Goal: Check status: Check status

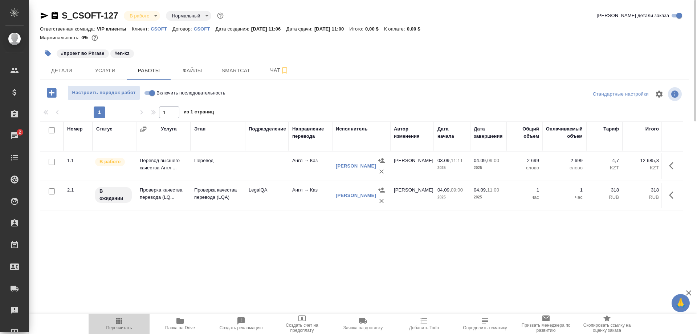
click at [119, 320] on icon "button" at bounding box center [119, 321] width 6 height 6
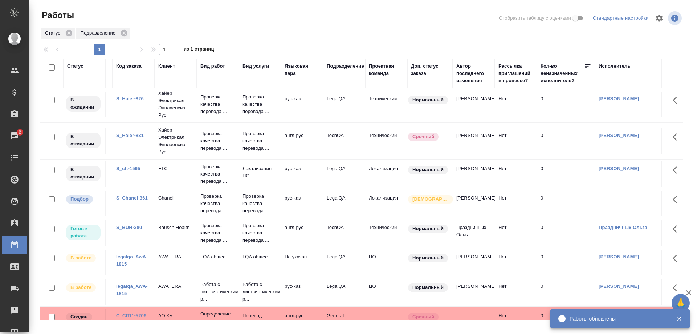
scroll to position [66, 0]
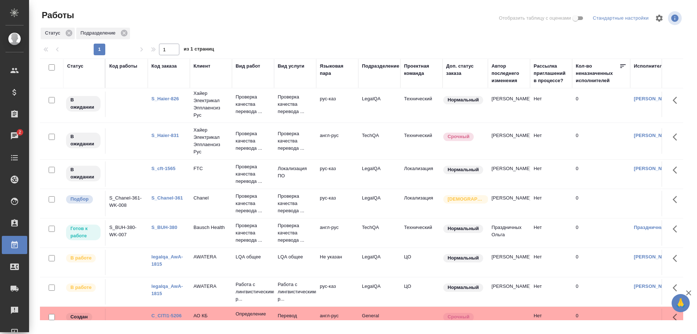
click at [161, 168] on link "S_cft-1565" at bounding box center [163, 167] width 24 height 5
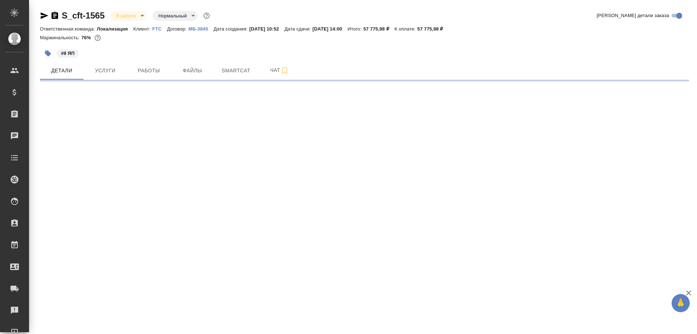
select select "RU"
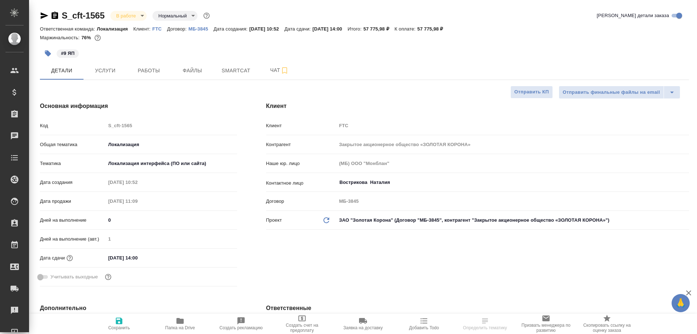
type textarea "x"
select select "RU"
click at [155, 69] on span "Работы" at bounding box center [148, 70] width 35 height 9
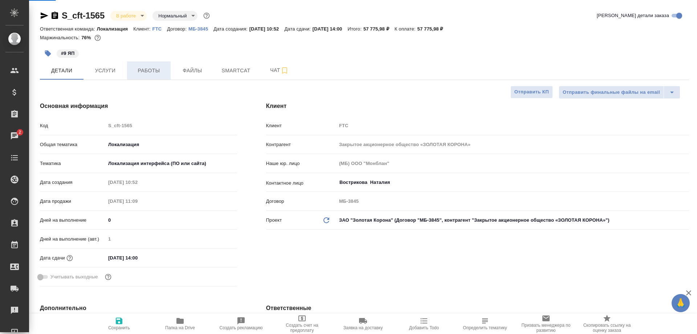
type textarea "x"
click at [155, 69] on span "Работы" at bounding box center [148, 70] width 35 height 9
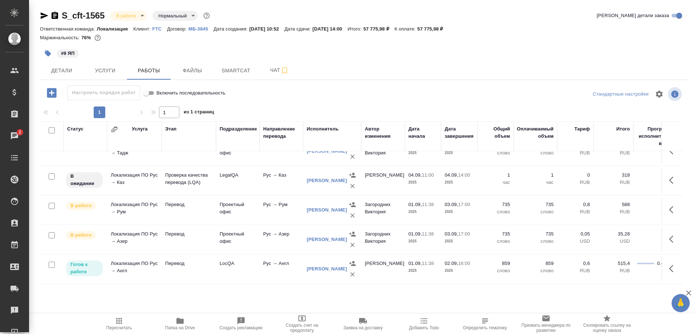
scroll to position [190, 0]
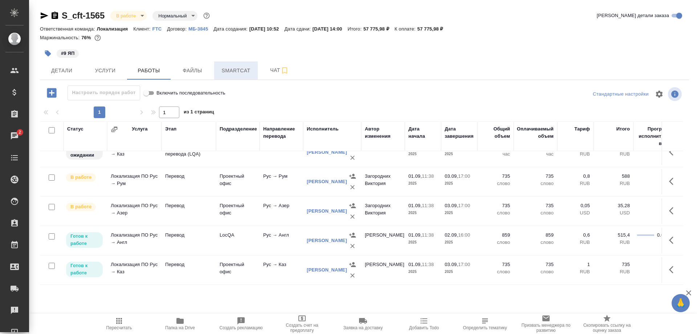
click at [236, 73] on span "Smartcat" at bounding box center [235, 70] width 35 height 9
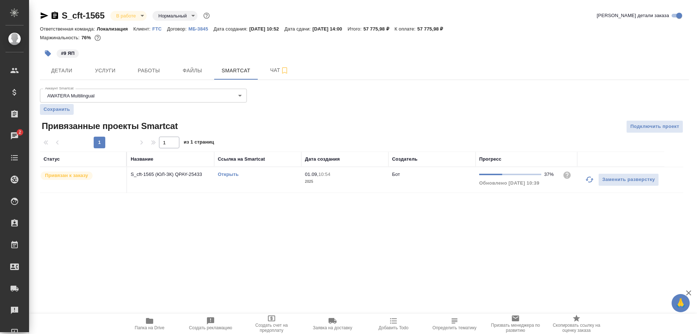
click at [225, 174] on link "Открыть" at bounding box center [228, 173] width 21 height 5
click at [228, 174] on link "Открыть" at bounding box center [228, 173] width 21 height 5
